Goal: Information Seeking & Learning: Check status

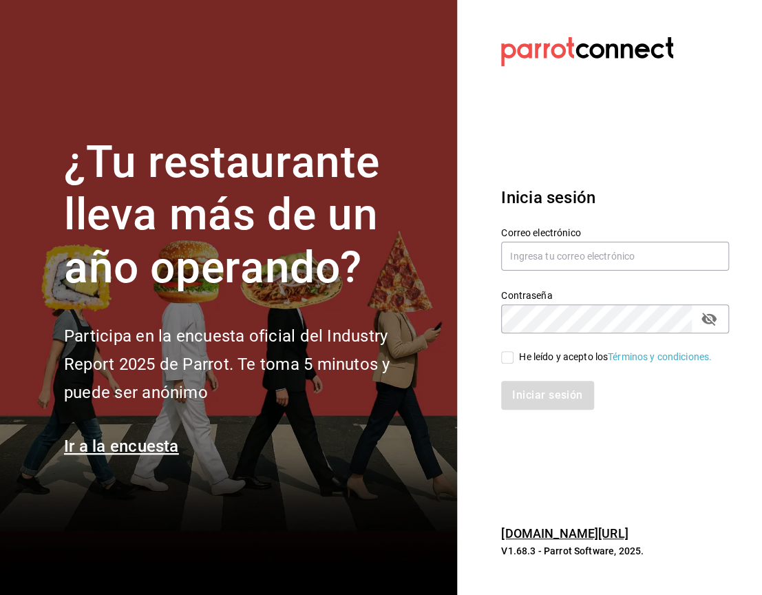
click at [510, 352] on input "He leído y acepto los Términos y condiciones." at bounding box center [507, 357] width 12 height 12
checkbox input "true"
click at [587, 242] on input "text" at bounding box center [615, 256] width 228 height 29
type input "[EMAIL_ADDRESS][DOMAIN_NAME]"
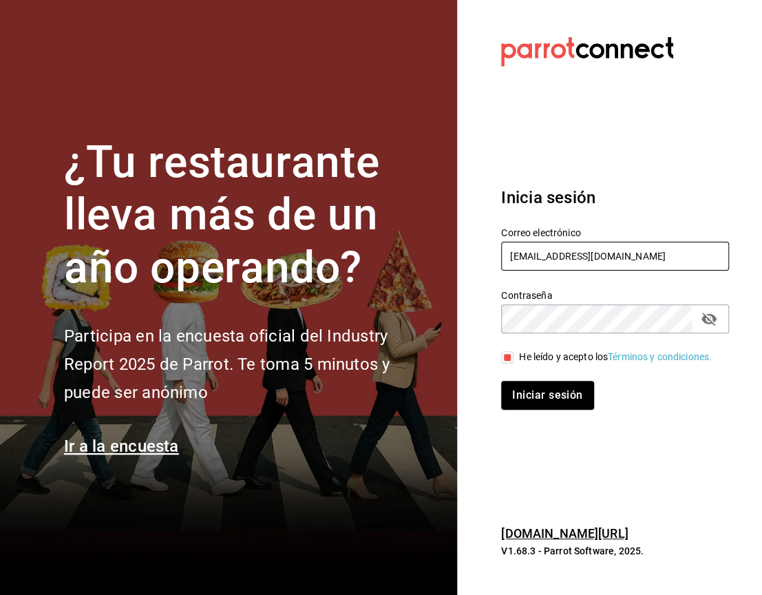
click at [501, 381] on button "Iniciar sesión" at bounding box center [547, 395] width 92 height 29
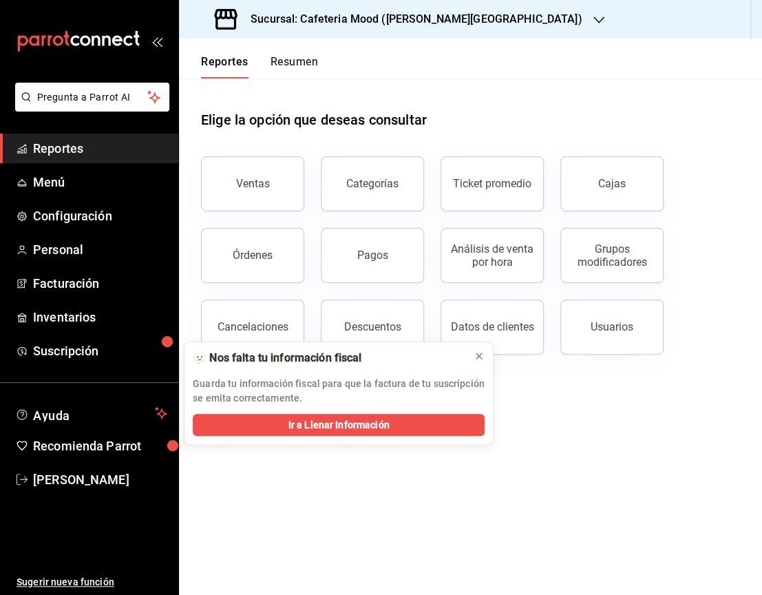
click at [448, 21] on h3 "Sucursal: Cafeteria Mood (Prado Norte)" at bounding box center [411, 19] width 343 height 17
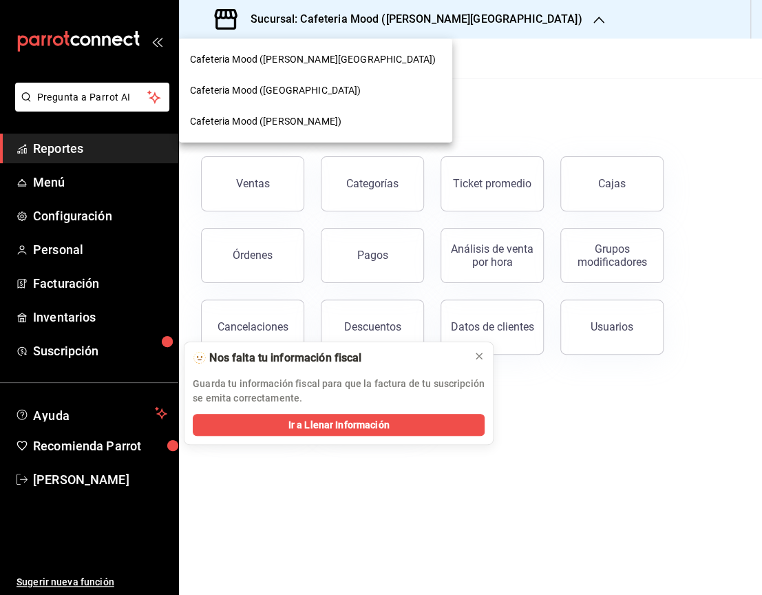
click at [248, 197] on div at bounding box center [381, 297] width 762 height 595
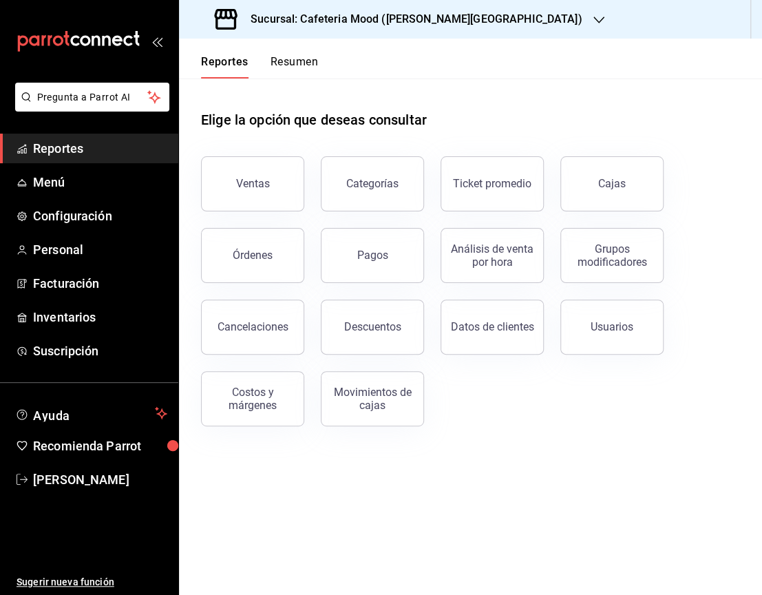
click at [456, 23] on div "Sucursal: Cafeteria Mood (Prado Norte)" at bounding box center [400, 19] width 420 height 39
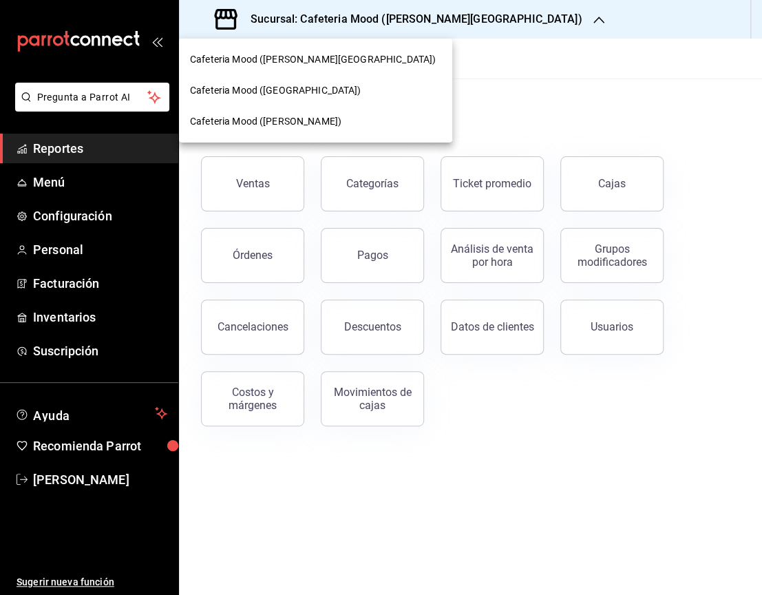
click at [342, 81] on div "Cafeteria Mood (Bosques de las Lomas)" at bounding box center [315, 90] width 273 height 31
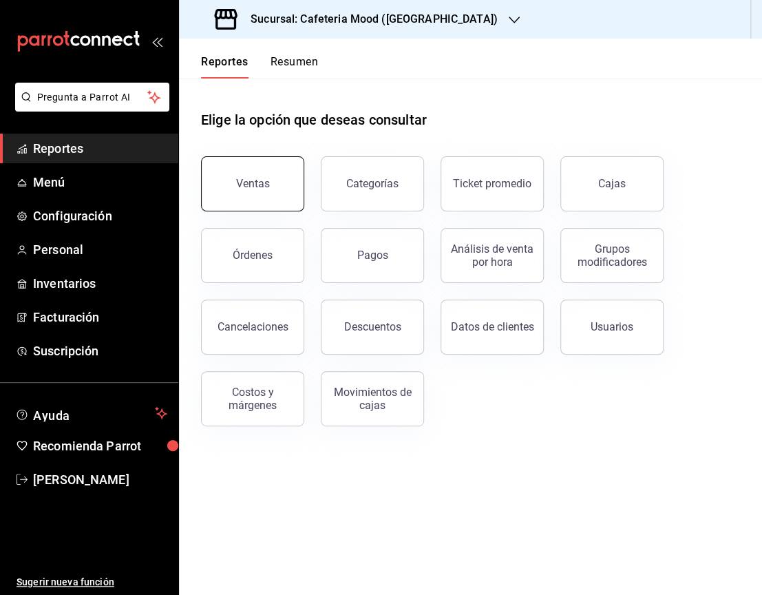
click at [270, 176] on button "Ventas" at bounding box center [252, 183] width 103 height 55
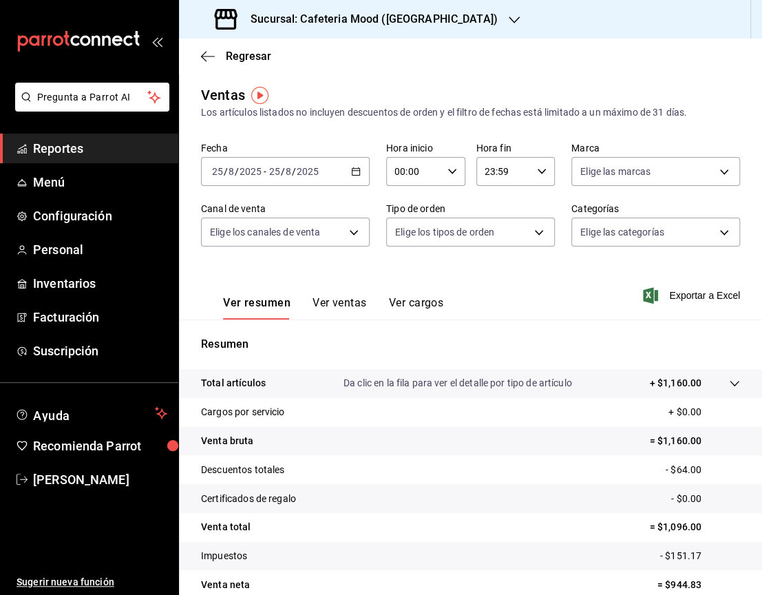
click at [355, 165] on div "2025-08-25 25 / 8 / 2025 - 2025-08-25 25 / 8 / 2025" at bounding box center [285, 171] width 169 height 29
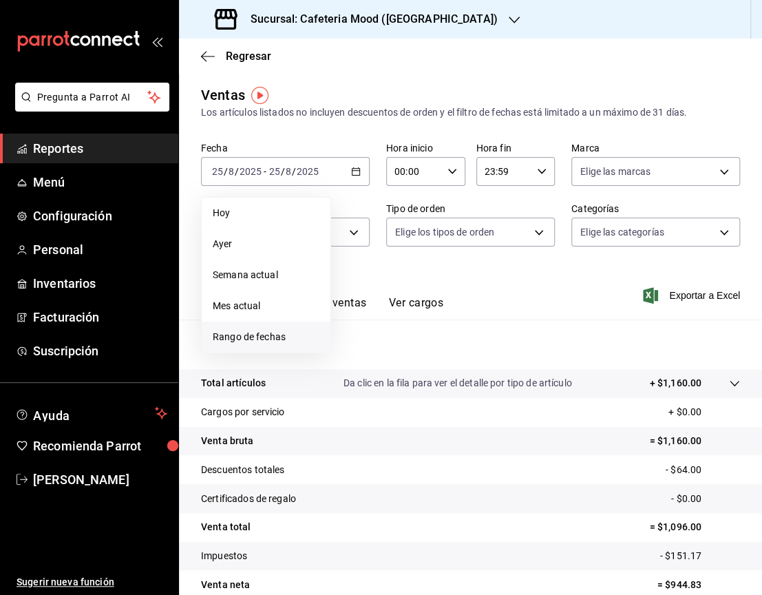
click at [290, 333] on span "Rango de fechas" at bounding box center [266, 337] width 107 height 14
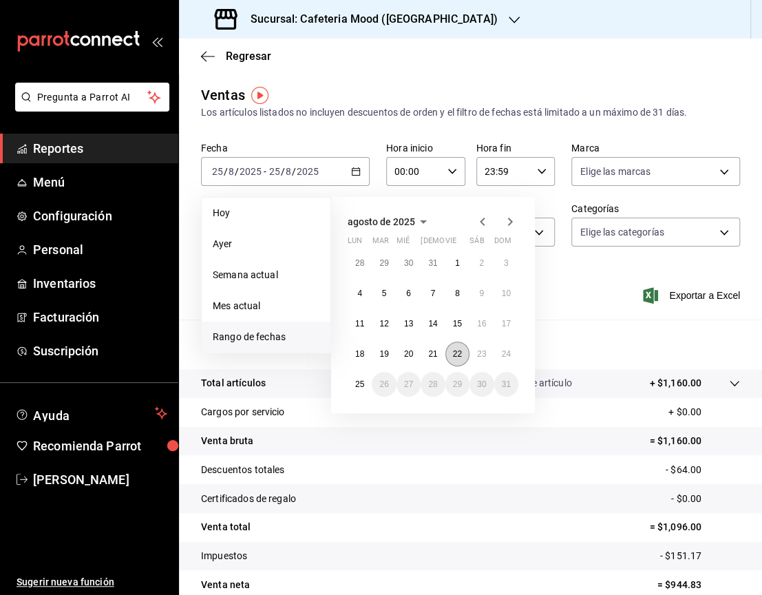
click at [459, 350] on abbr "22" at bounding box center [457, 354] width 9 height 10
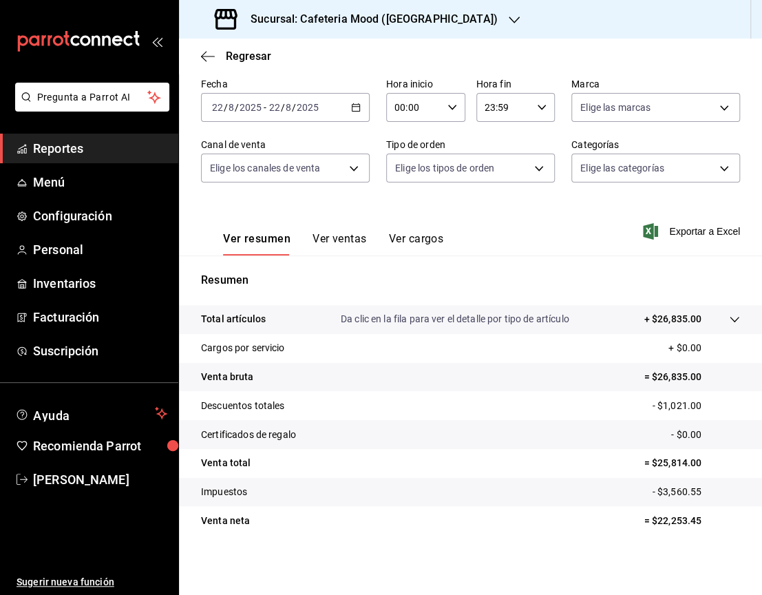
scroll to position [65, 0]
click at [679, 515] on p "= $22,253.45" at bounding box center [692, 520] width 96 height 14
copy p "22,253.45"
click at [475, 22] on h3 "Sucursal: Cafeteria Mood (Bosques de las Lomas)" at bounding box center [369, 19] width 258 height 17
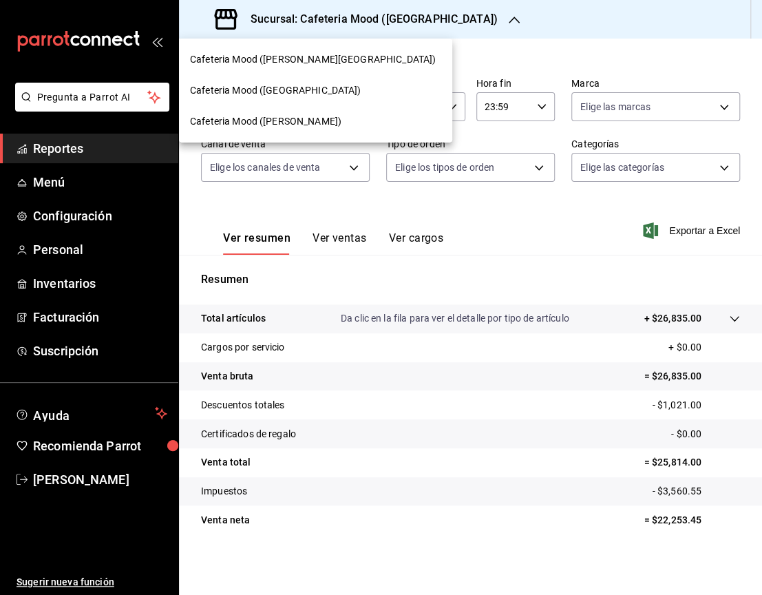
click at [309, 61] on span "Cafeteria Mood (Prado Norte)" at bounding box center [313, 59] width 246 height 14
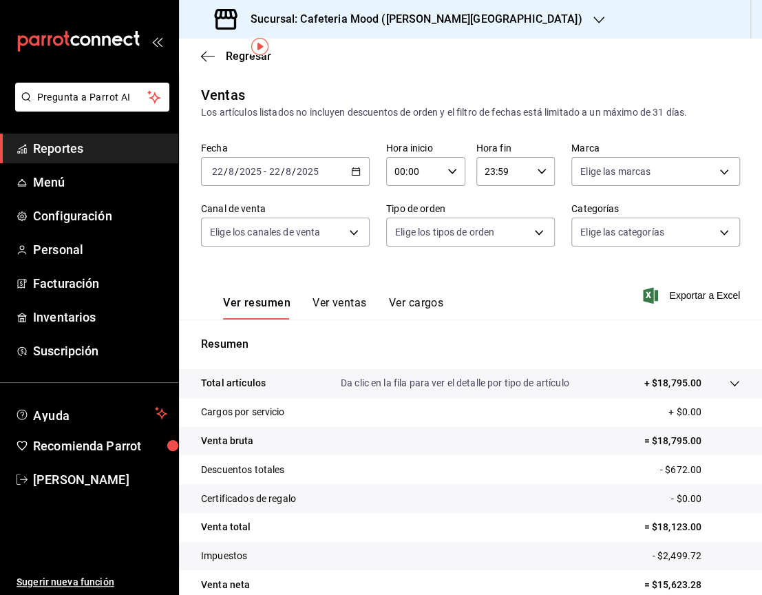
scroll to position [65, 0]
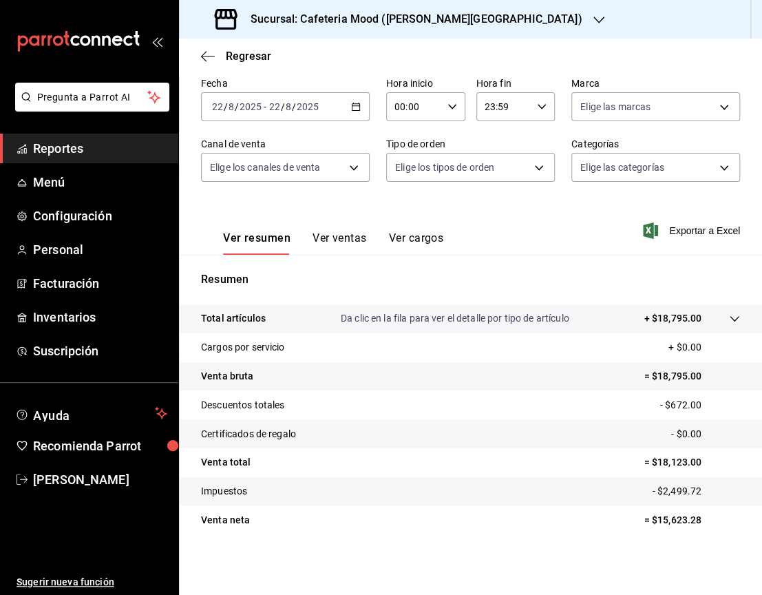
click at [663, 517] on p "= $15,623.28" at bounding box center [692, 520] width 96 height 14
copy p "15,623.28"
click at [440, 17] on h3 "Sucursal: Cafeteria Mood (Prado Norte)" at bounding box center [411, 19] width 343 height 17
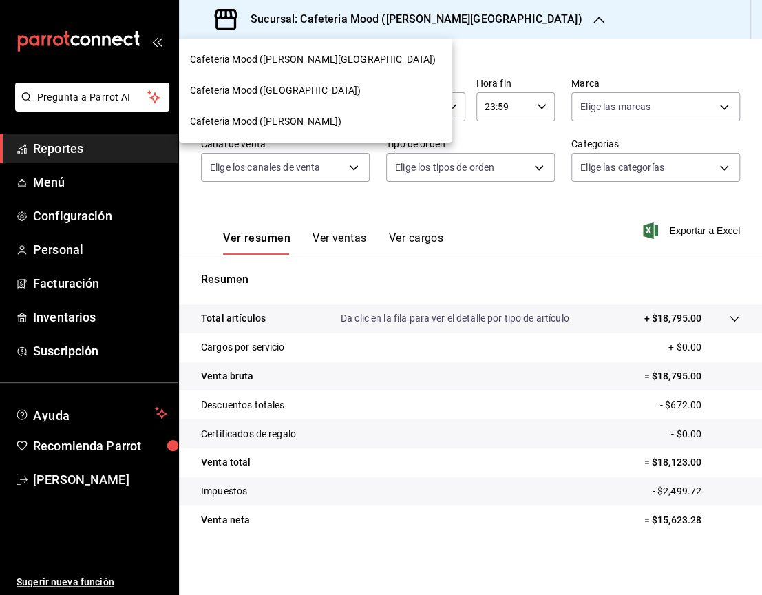
click at [325, 124] on div "Cafeteria Mood (Artz)" at bounding box center [315, 121] width 251 height 14
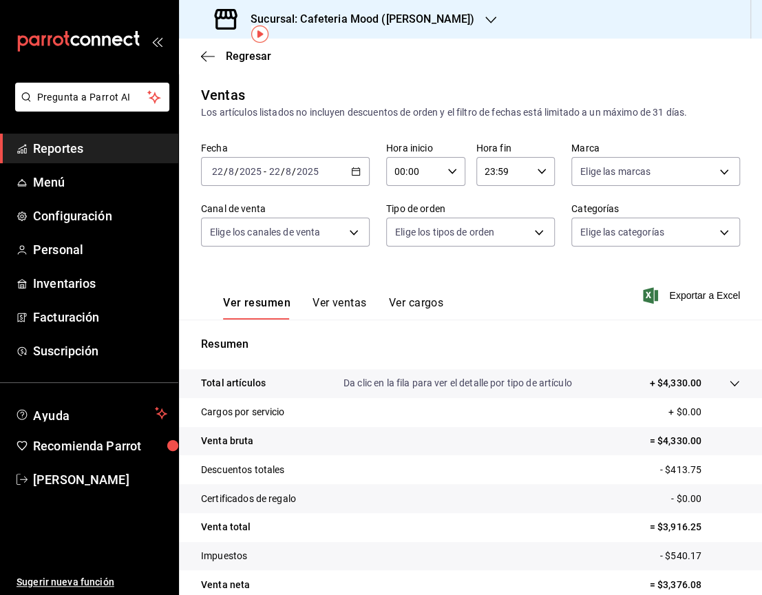
scroll to position [65, 0]
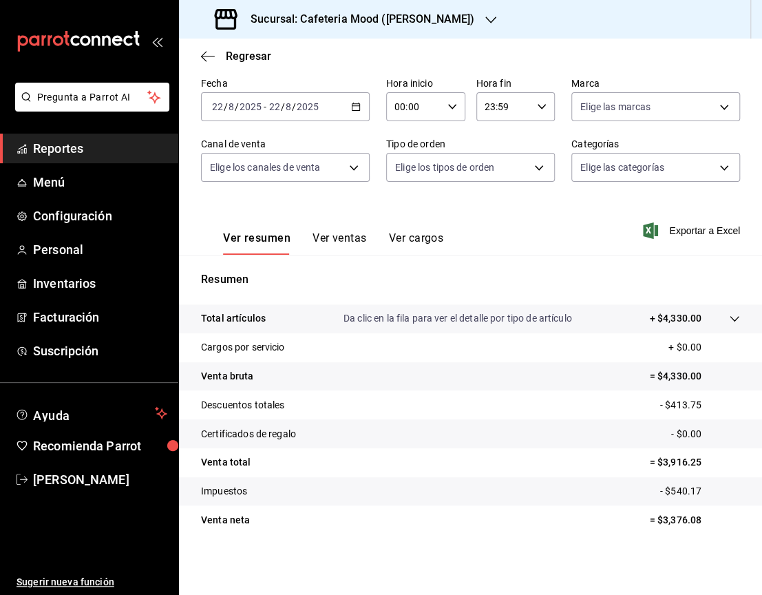
click at [663, 514] on p "= $3,376.08" at bounding box center [695, 520] width 90 height 14
copy p "3,376.08"
click at [354, 102] on icon "button" at bounding box center [356, 107] width 10 height 10
click at [353, 93] on div "2025-08-22 22 / 8 / 2025 - 2025-08-22 22 / 8 / 2025" at bounding box center [285, 106] width 169 height 29
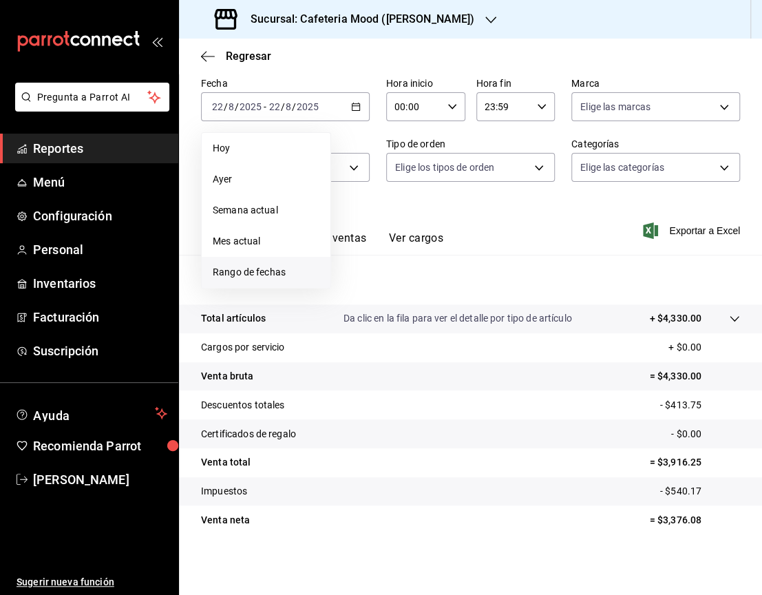
click at [281, 266] on span "Rango de fechas" at bounding box center [266, 272] width 107 height 14
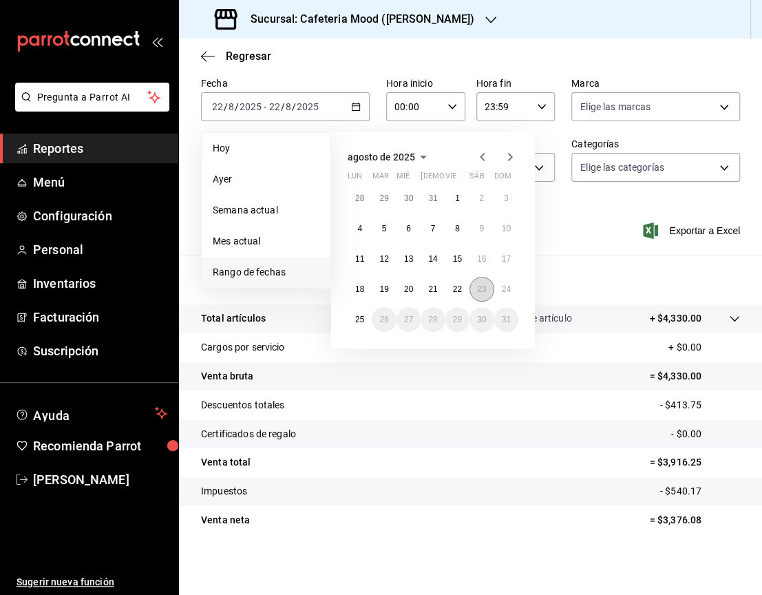
click at [474, 286] on button "23" at bounding box center [482, 289] width 24 height 25
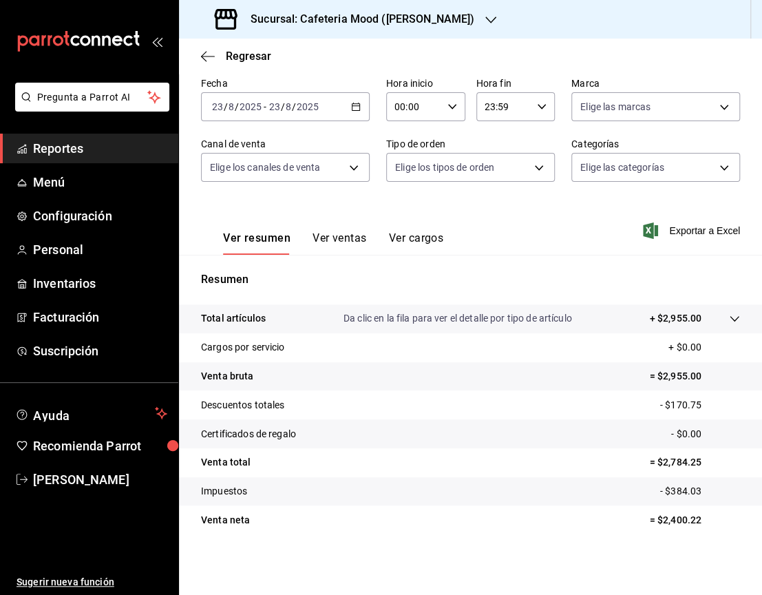
click at [486, 14] on icon "button" at bounding box center [491, 19] width 11 height 11
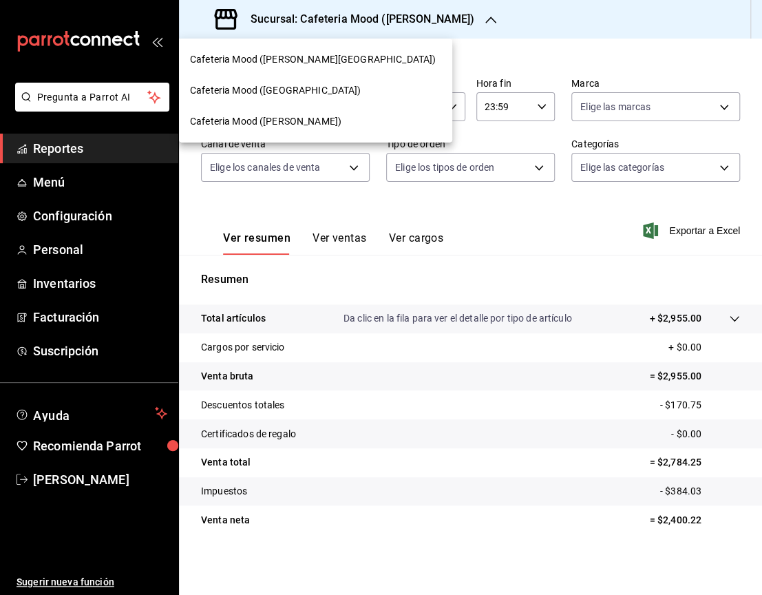
click at [353, 98] on div "Cafeteria Mood (Bosques de las Lomas)" at bounding box center [315, 90] width 273 height 31
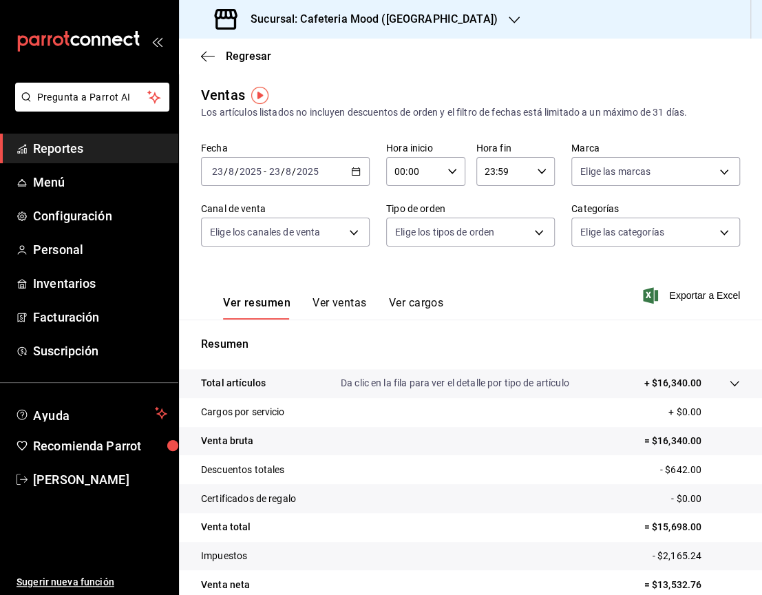
scroll to position [65, 0]
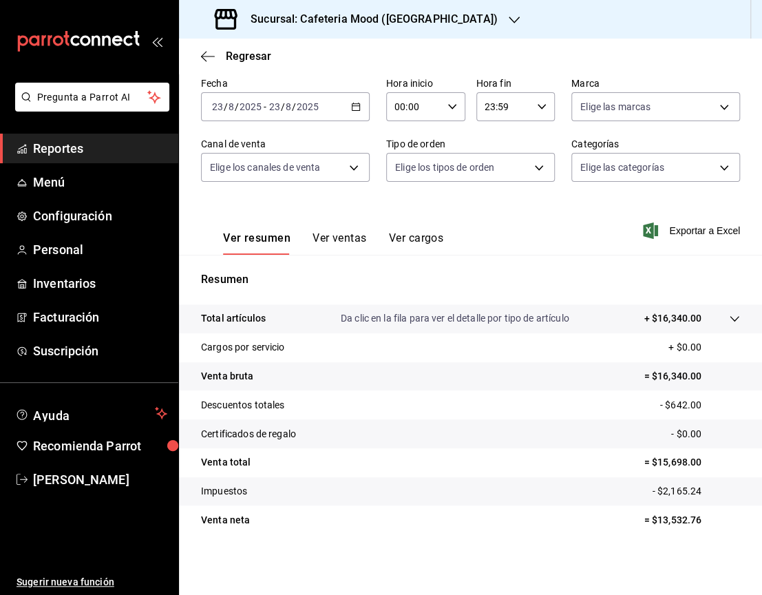
click at [663, 519] on p "= $13,532.76" at bounding box center [692, 520] width 96 height 14
copy p "13,532.76"
click at [441, 30] on div "Sucursal: Cafeteria Mood (Bosques de las Lomas)" at bounding box center [357, 19] width 335 height 39
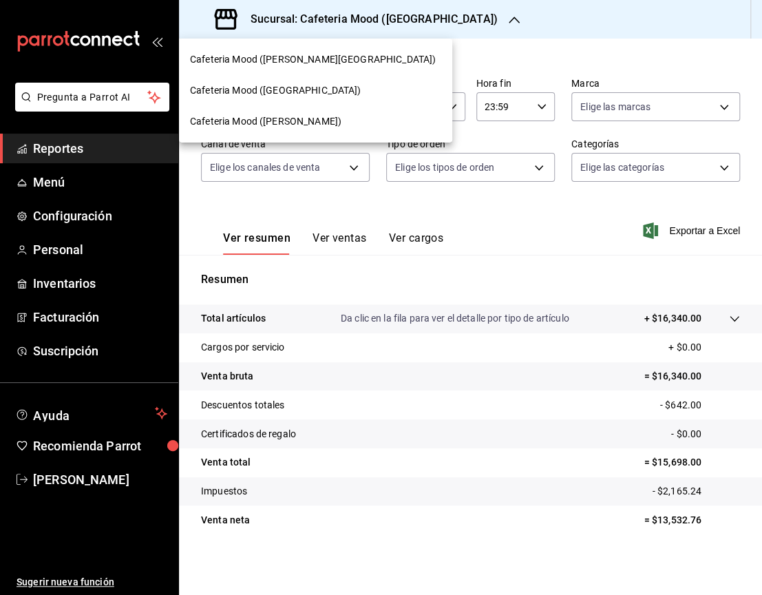
click at [339, 56] on div "Cafeteria Mood (Prado Norte)" at bounding box center [315, 59] width 251 height 14
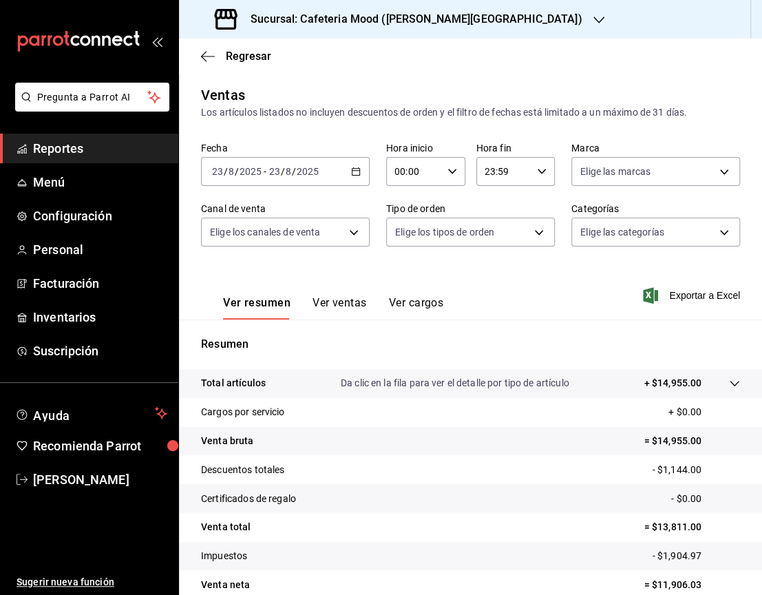
scroll to position [65, 0]
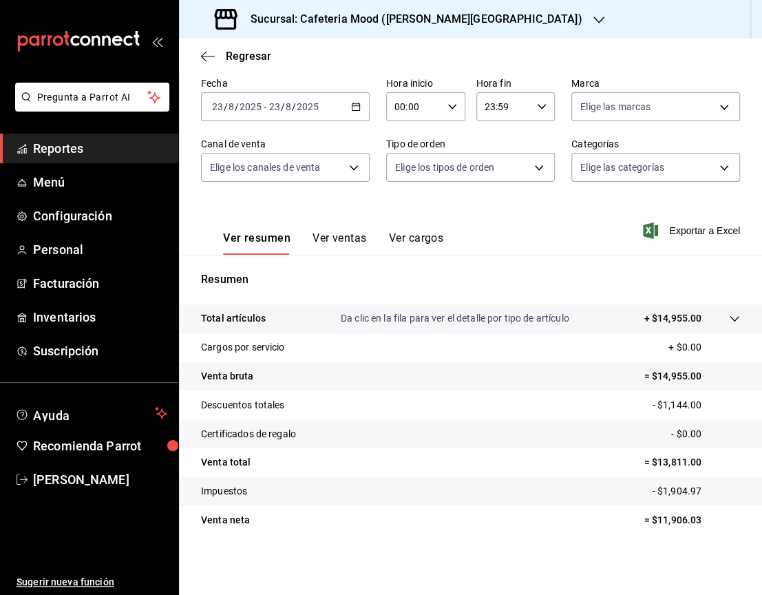
click at [659, 519] on p "= $11,906.03" at bounding box center [692, 520] width 96 height 14
copy p "11,906.03"
click at [455, 16] on div "Sucursal: Cafeteria Mood (Prado Norte)" at bounding box center [400, 19] width 420 height 39
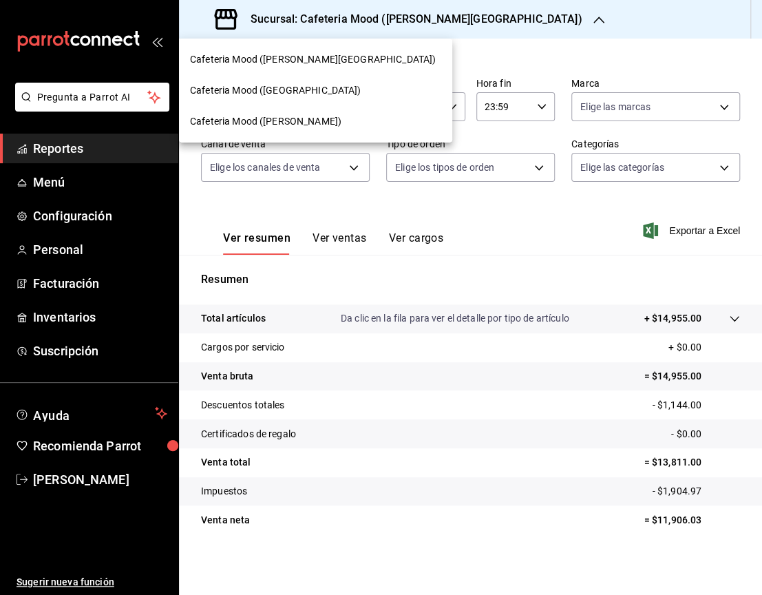
click at [303, 114] on div "Cafeteria Mood (Artz)" at bounding box center [315, 121] width 251 height 14
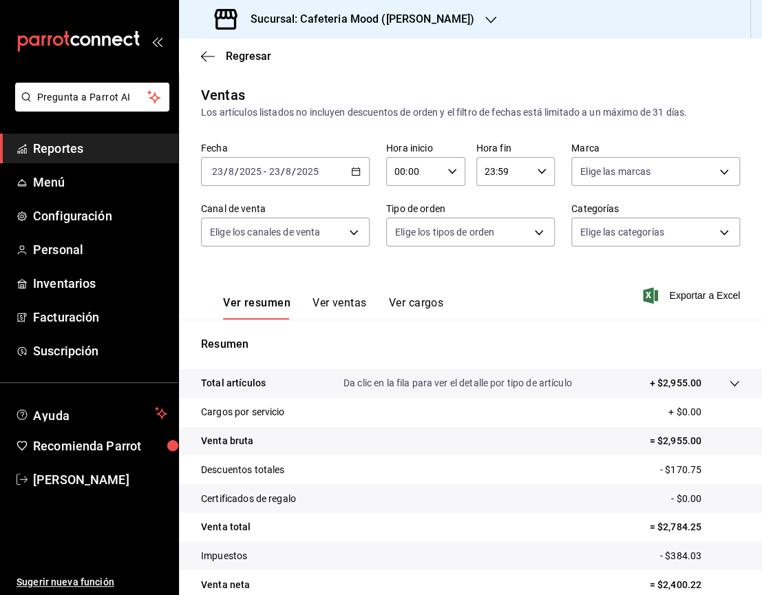
scroll to position [65, 0]
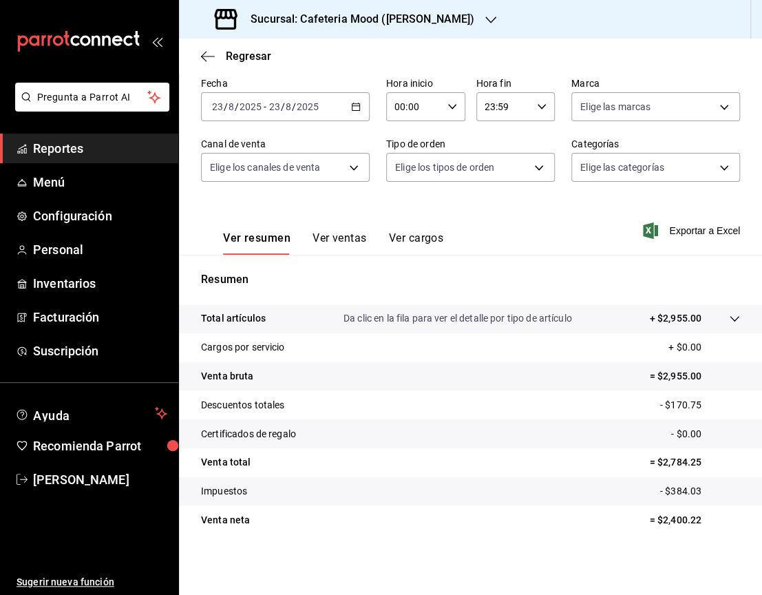
click at [660, 514] on p "= $2,400.22" at bounding box center [695, 520] width 90 height 14
copy p "2,400.22"
click at [353, 105] on \(Stroke\) "button" at bounding box center [357, 105] width 8 height 1
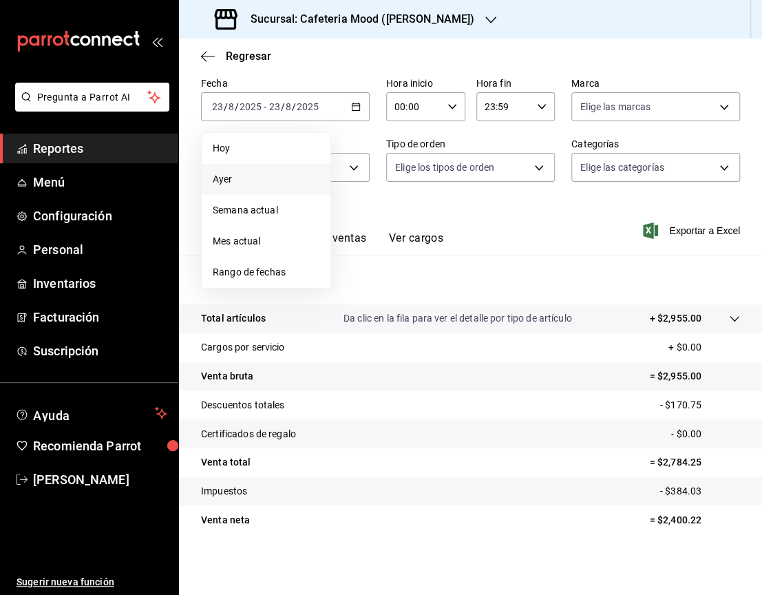
click at [275, 175] on span "Ayer" at bounding box center [266, 179] width 107 height 14
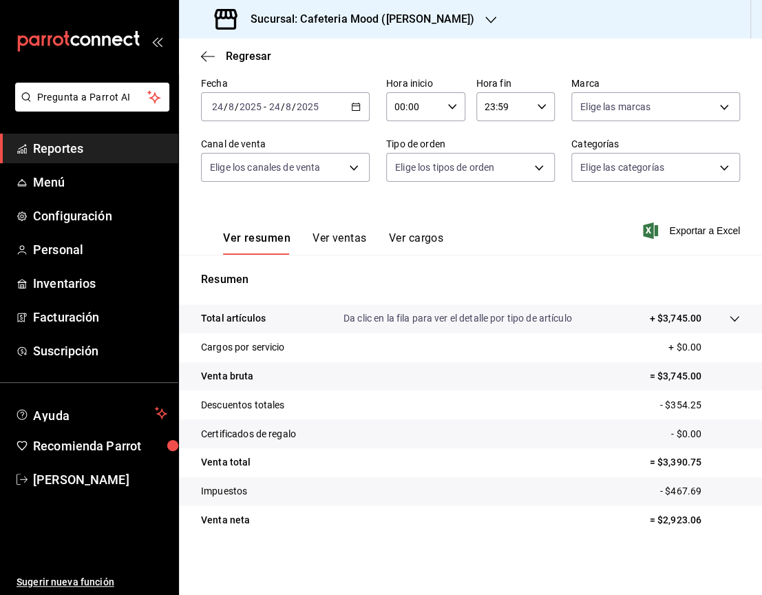
click at [370, 12] on h3 "Sucursal: Cafeteria Mood (Artz)" at bounding box center [357, 19] width 235 height 17
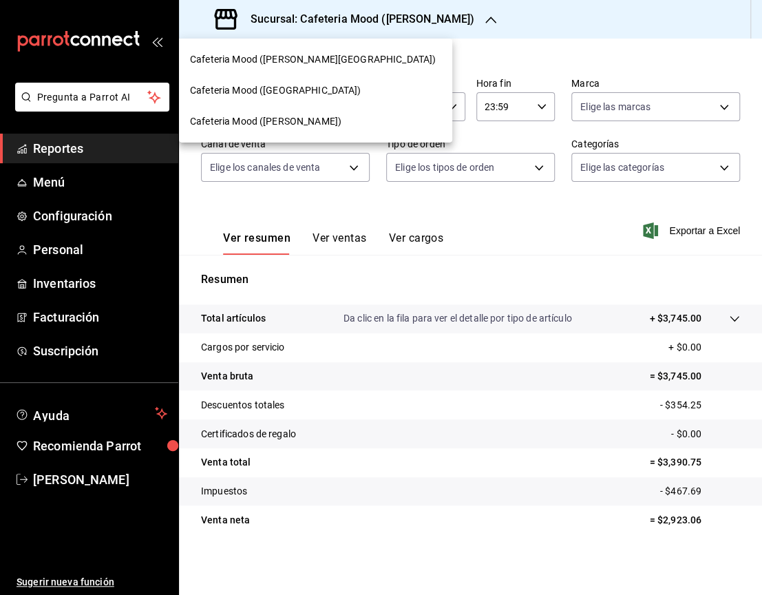
click at [340, 90] on span "Cafeteria Mood (Bosques de las Lomas)" at bounding box center [275, 90] width 171 height 14
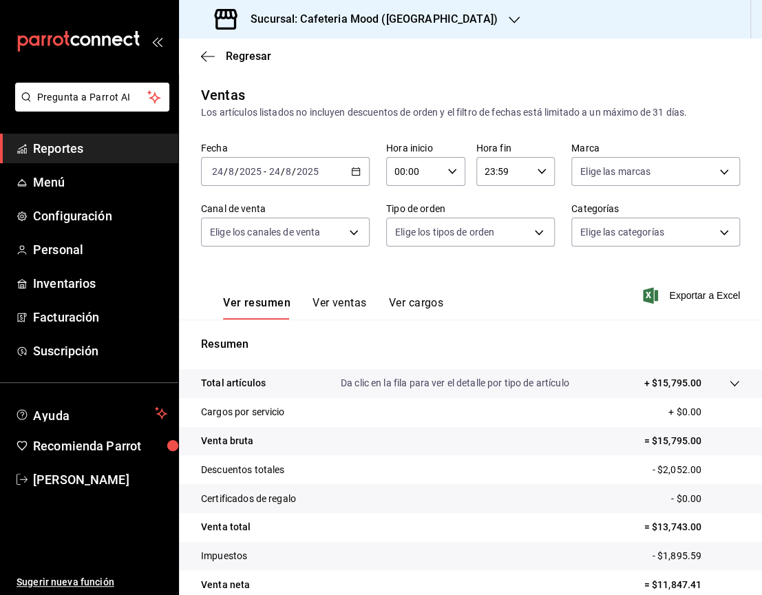
scroll to position [65, 0]
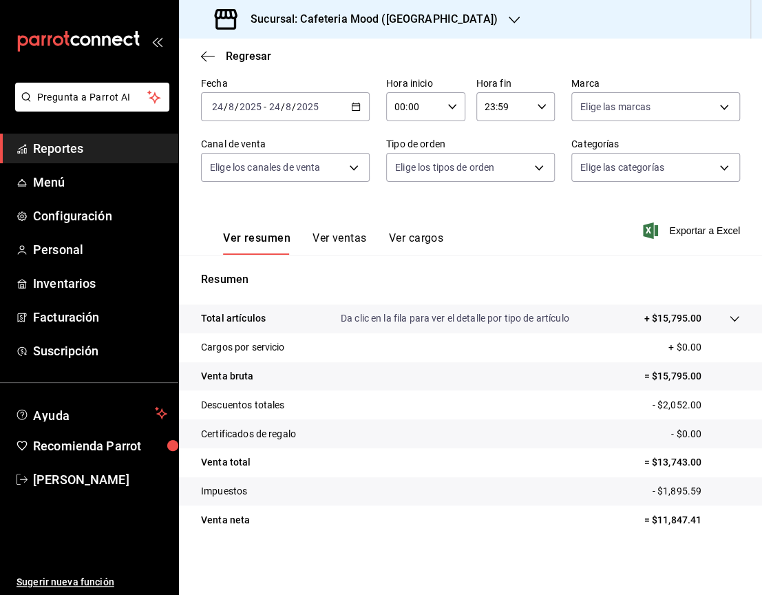
click at [660, 514] on p "= $11,847.41" at bounding box center [692, 520] width 96 height 14
copy p "11,847.41"
click at [470, 26] on h3 "Sucursal: Cafeteria Mood (Bosques de las Lomas)" at bounding box center [369, 19] width 258 height 17
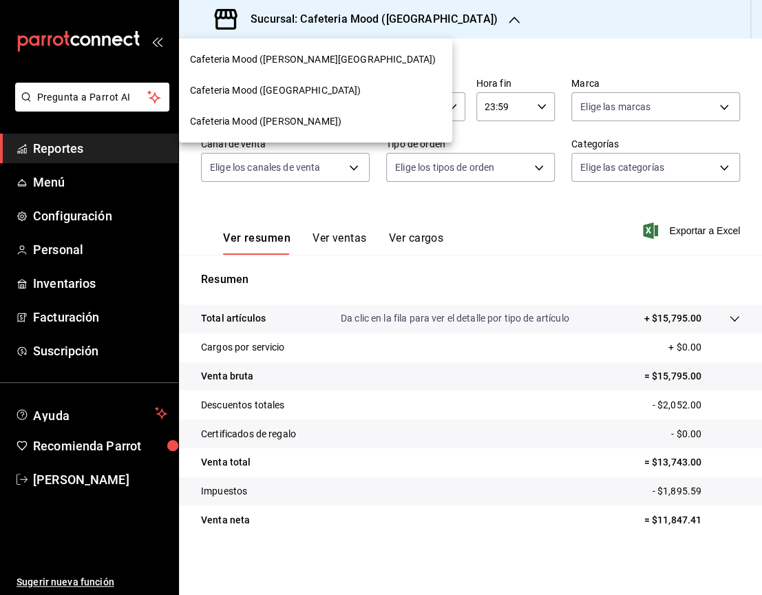
click at [298, 63] on span "Cafeteria Mood (Prado Norte)" at bounding box center [313, 59] width 246 height 14
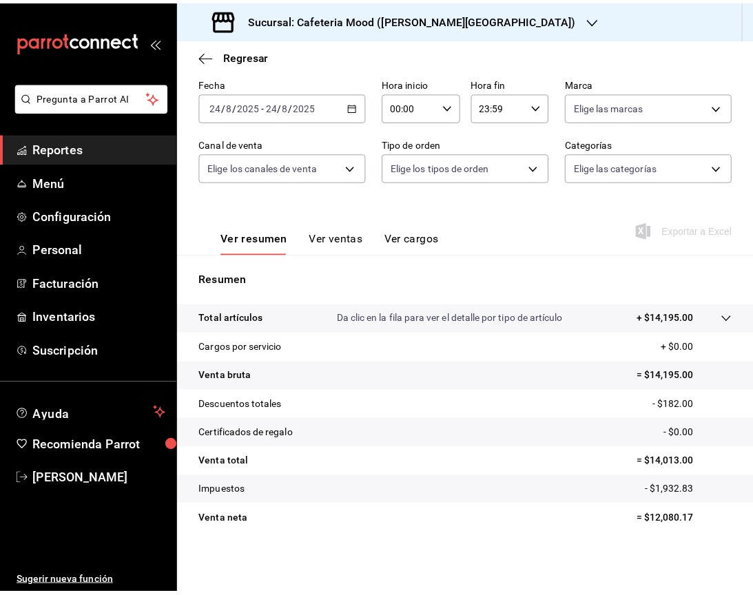
scroll to position [65, 0]
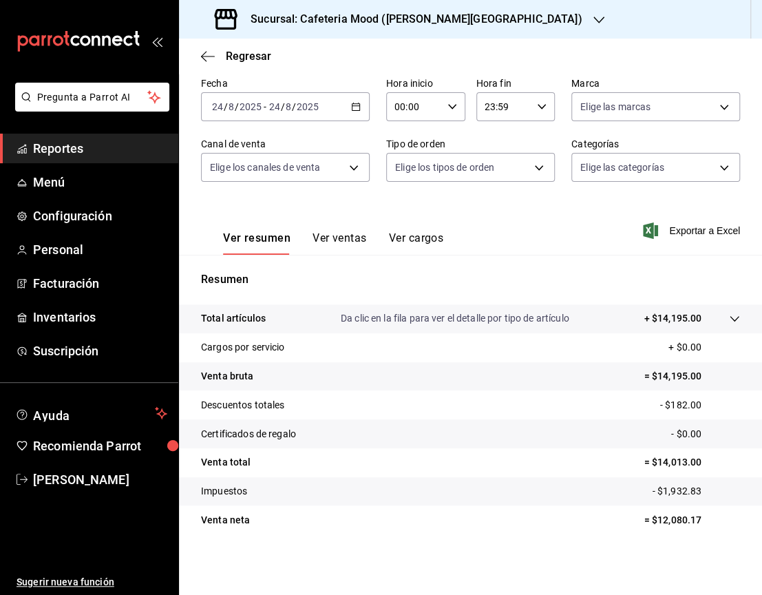
click at [666, 519] on p "= $12,080.17" at bounding box center [692, 520] width 96 height 14
copy p "12,080.17"
click at [417, 21] on h3 "Sucursal: Cafeteria Mood (Prado Norte)" at bounding box center [411, 19] width 343 height 17
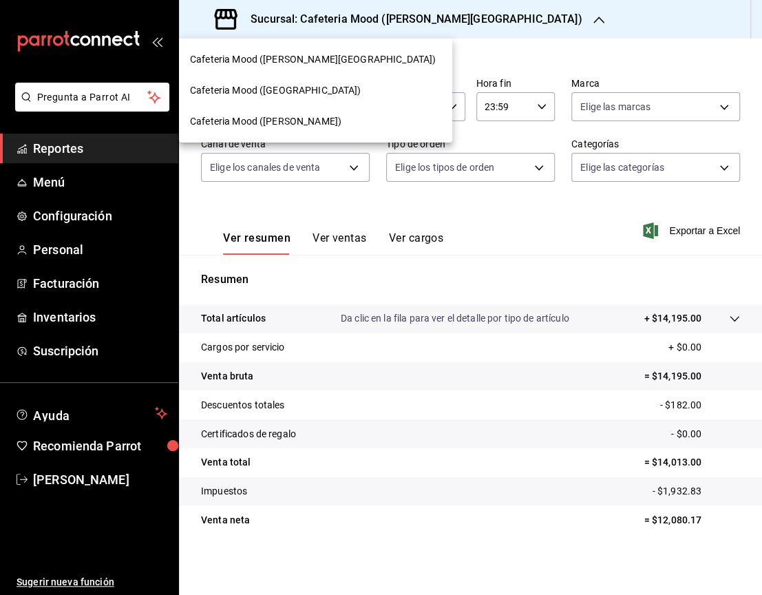
click at [262, 125] on span "Cafeteria Mood (Artz)" at bounding box center [266, 121] width 152 height 14
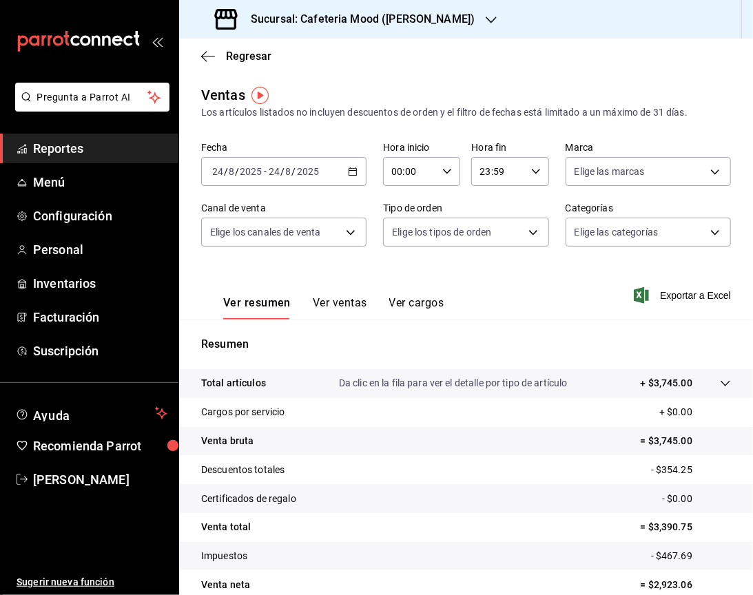
scroll to position [65, 0]
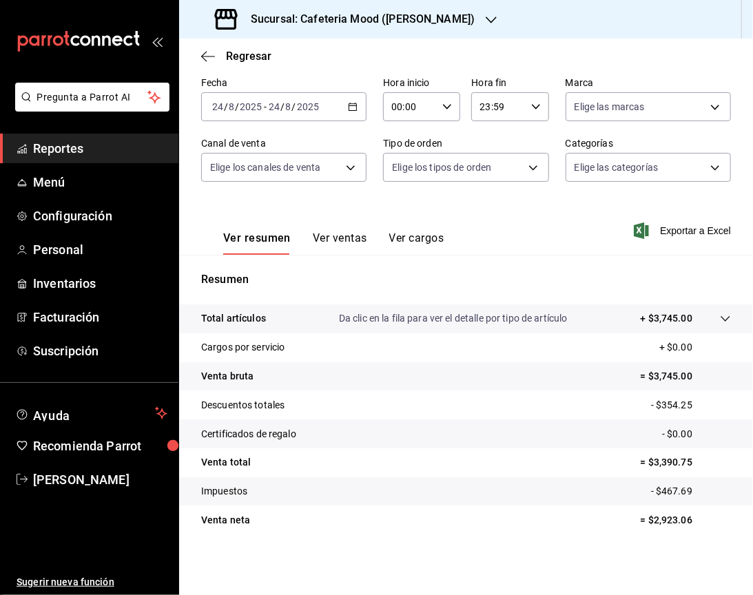
click at [667, 519] on p "= $2,923.06" at bounding box center [685, 520] width 90 height 14
copy p "2,923.06"
click at [667, 519] on p "= $2,923.06" at bounding box center [685, 520] width 90 height 14
click at [333, 28] on div "Sucursal: Cafeteria Mood (Artz)" at bounding box center [346, 19] width 312 height 39
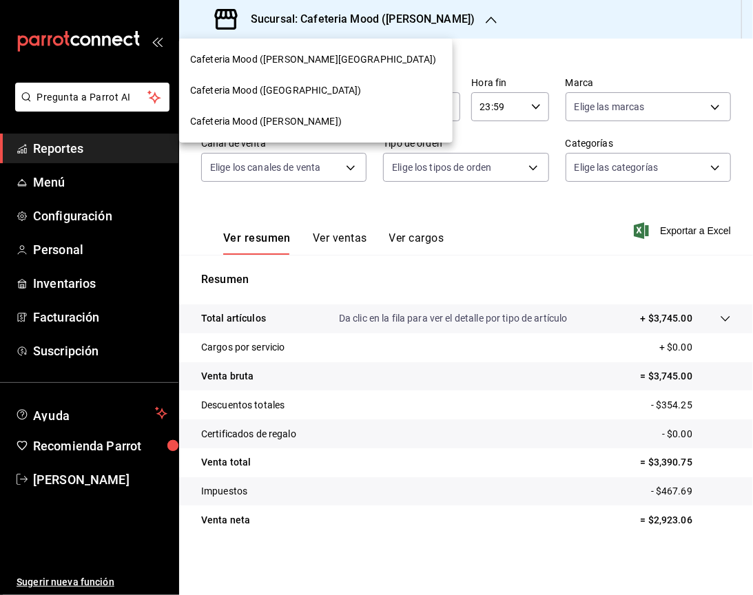
click at [366, 92] on div "Cafeteria Mood (Bosques de las Lomas)" at bounding box center [315, 90] width 251 height 14
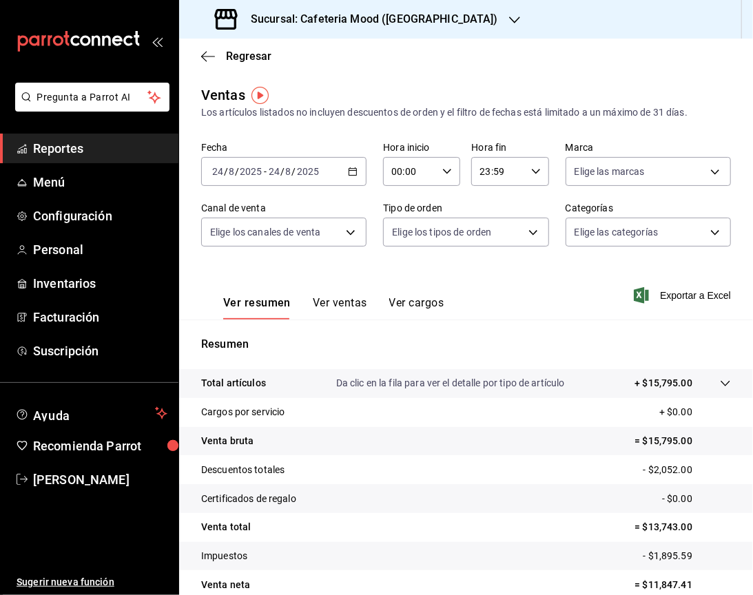
click at [351, 178] on div "2025-08-24 24 / 8 / 2025 - 2025-08-24 24 / 8 / 2025" at bounding box center [283, 171] width 165 height 29
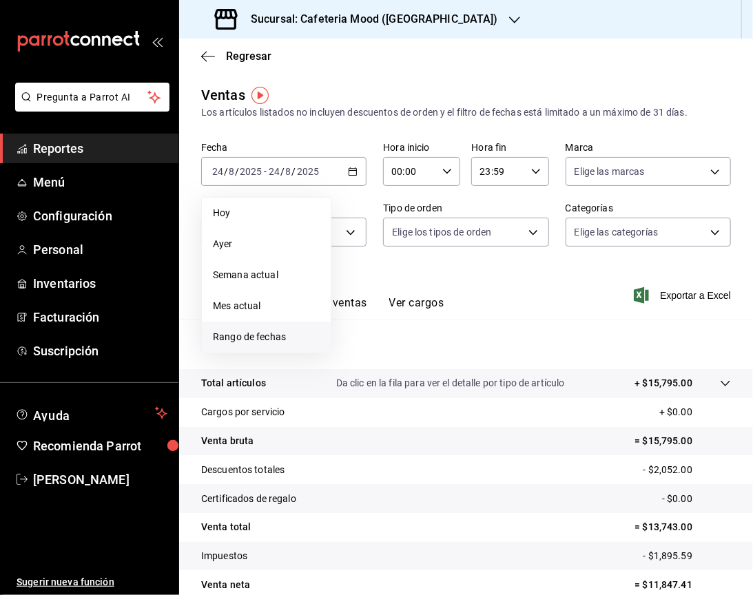
click at [282, 340] on span "Rango de fechas" at bounding box center [266, 337] width 107 height 14
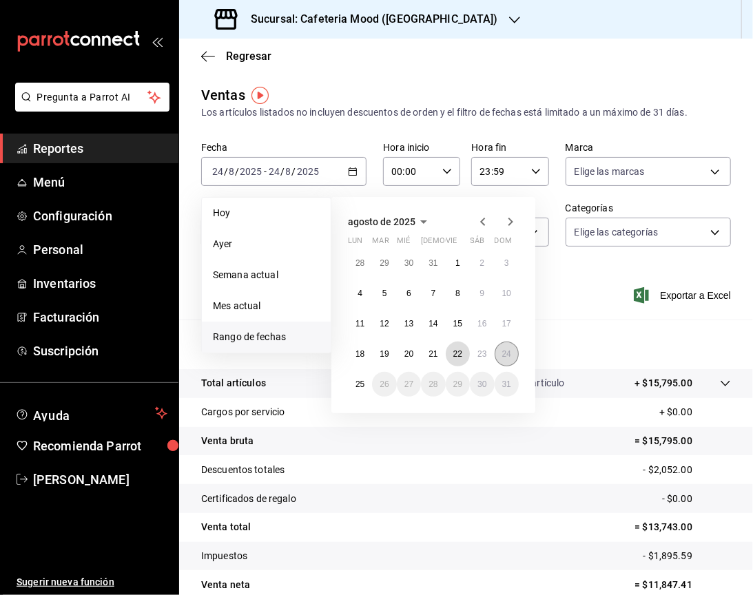
drag, startPoint x: 463, startPoint y: 355, endPoint x: 498, endPoint y: 352, distance: 34.5
click at [498, 352] on div "28 29 30 31 1 2 3 4 5 6 7 8 9 10 11 12 13 14 15 16 17 18 19 20 21 22 23 24 25 2…" at bounding box center [433, 324] width 171 height 146
click at [454, 353] on abbr "22" at bounding box center [457, 354] width 9 height 10
click at [504, 348] on button "24" at bounding box center [506, 354] width 24 height 25
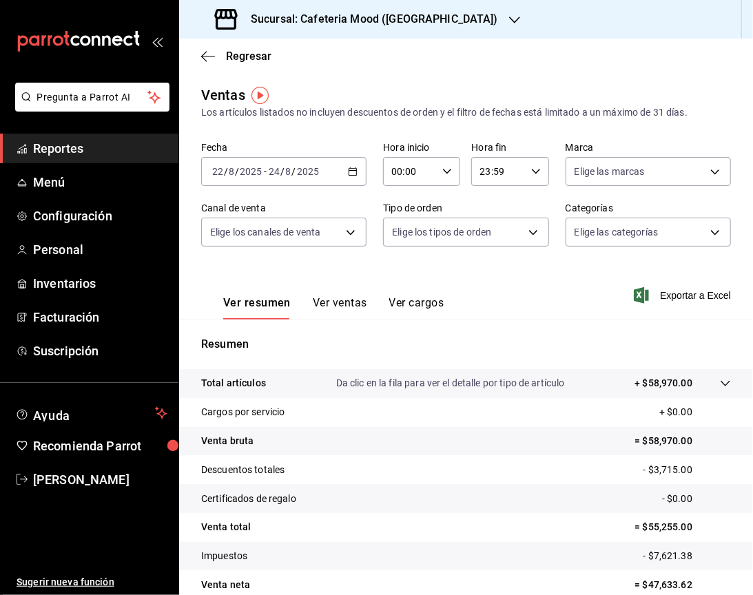
scroll to position [65, 0]
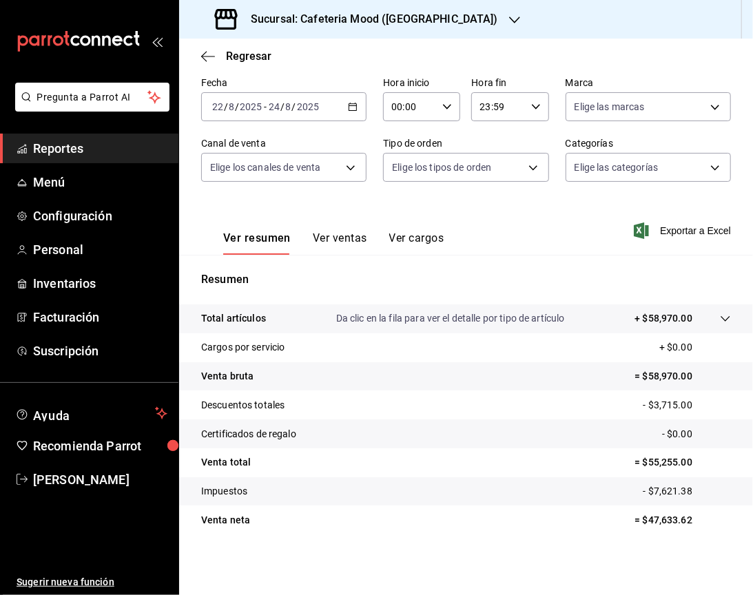
click at [448, 16] on h3 "Sucursal: Cafeteria Mood (Bosques de las Lomas)" at bounding box center [369, 19] width 258 height 17
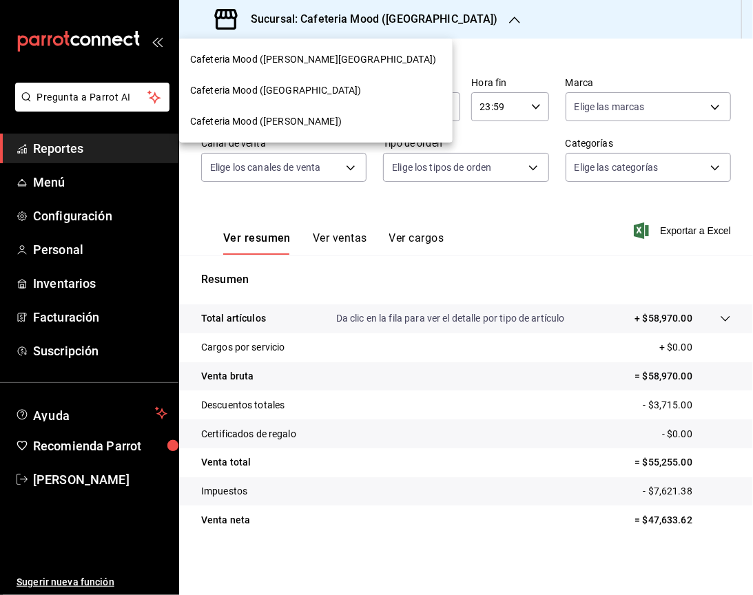
drag, startPoint x: 337, startPoint y: 100, endPoint x: 319, endPoint y: 57, distance: 46.6
click at [319, 57] on nav "Cafeteria Mood (Prado Norte) Cafeteria Mood (Bosques de las Lomas) Cafeteria Mo…" at bounding box center [315, 91] width 273 height 104
click at [319, 57] on span "Cafeteria Mood (Prado Norte)" at bounding box center [313, 59] width 246 height 14
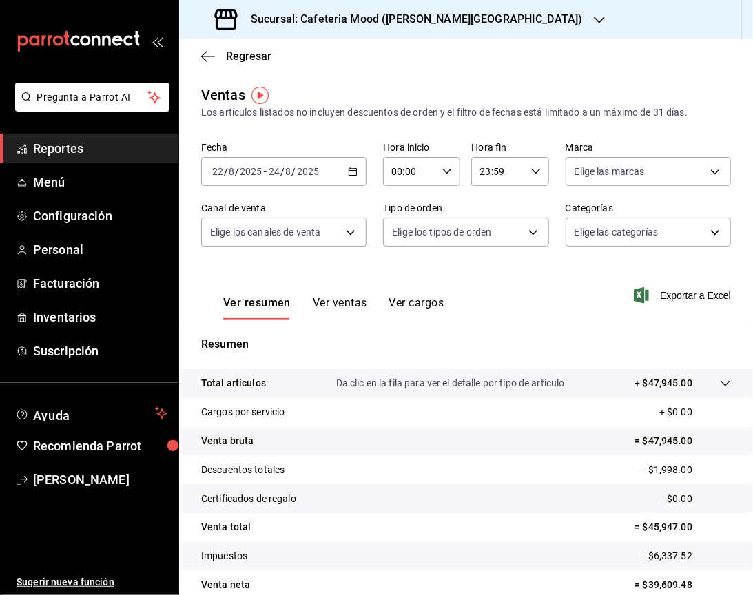
click at [326, 15] on h3 "Sucursal: Cafeteria Mood (Prado Norte)" at bounding box center [411, 19] width 343 height 17
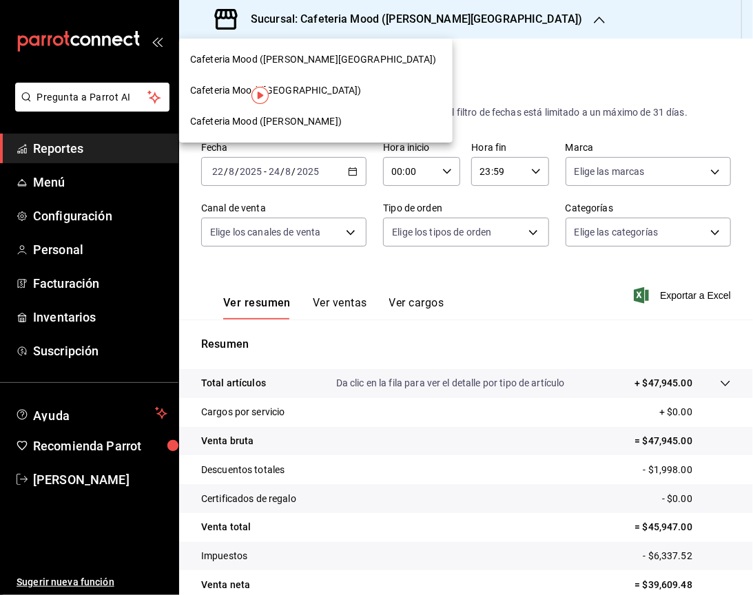
click at [306, 132] on div "Cafeteria Mood (Artz)" at bounding box center [315, 121] width 273 height 31
